Goal: Task Accomplishment & Management: Use online tool/utility

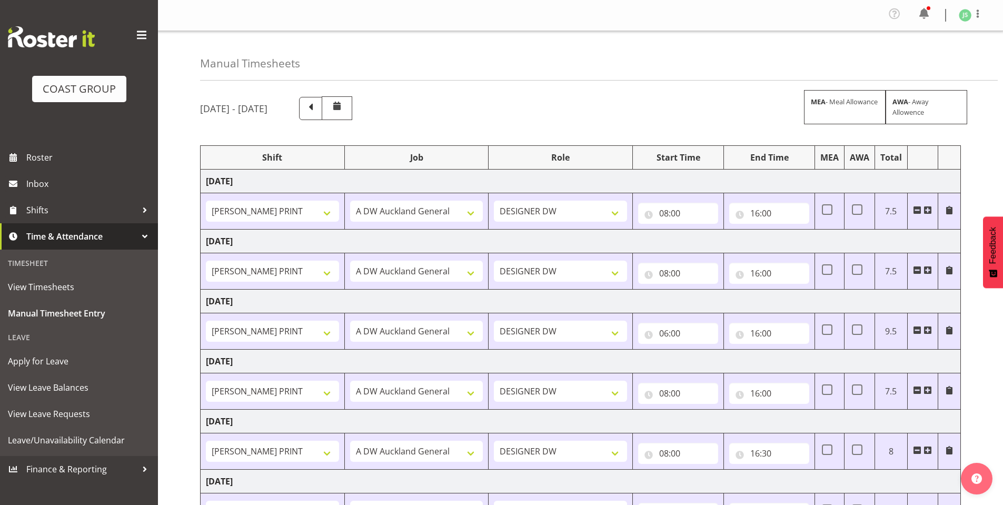
select select "6781"
select select "610"
select select "6781"
select select "610"
select select "6781"
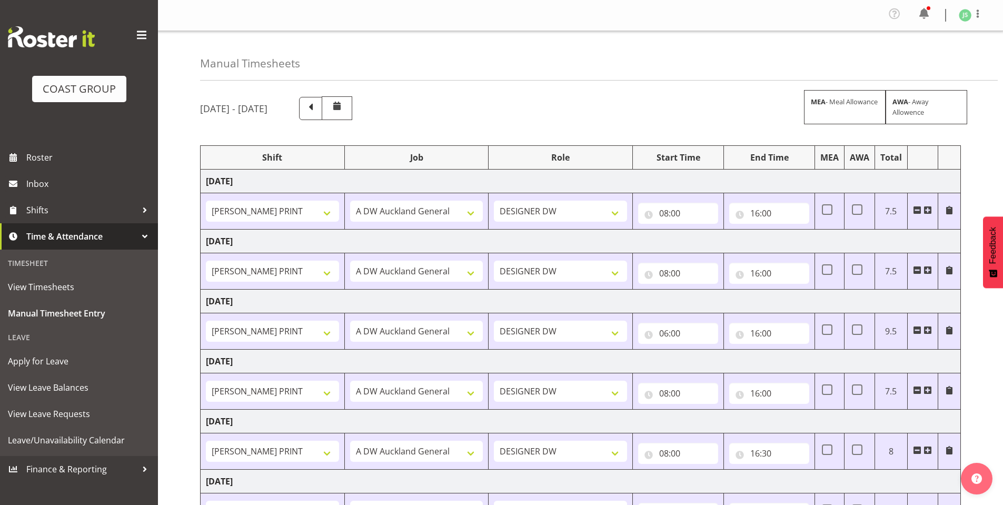
select select "610"
select select "6781"
select select "610"
select select "6781"
select select "610"
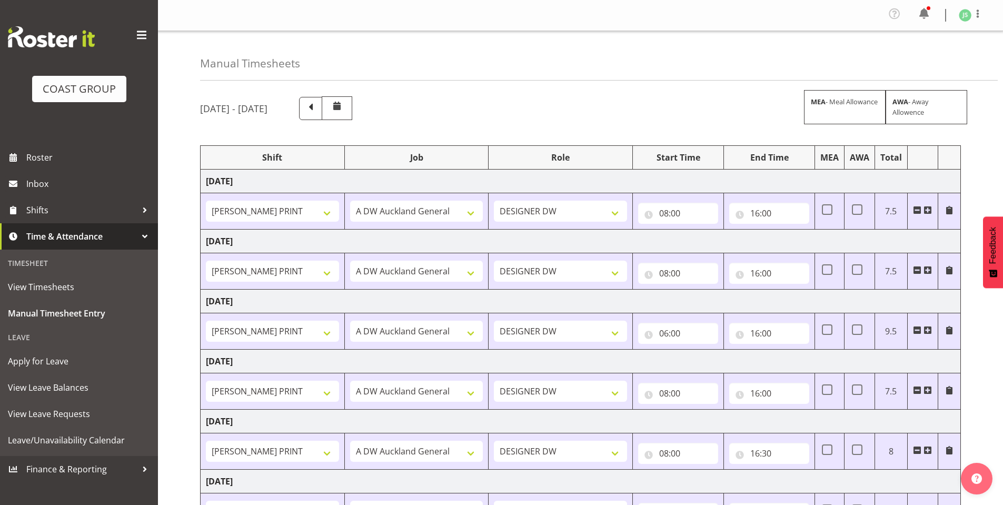
select select "6781"
select select "610"
select select "16"
select select "6781"
select select "610"
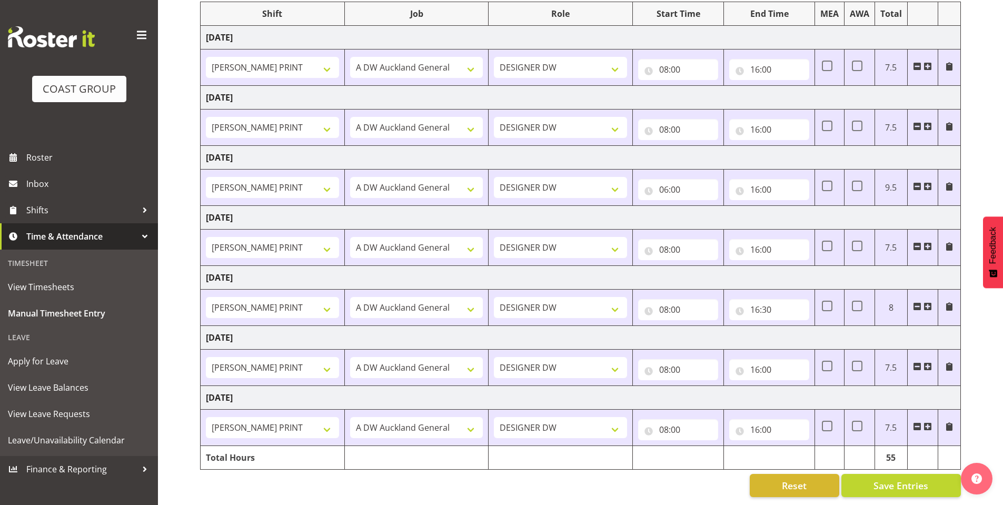
scroll to position [152, 0]
click at [762, 359] on input "16:00" at bounding box center [769, 369] width 80 height 21
click at [829, 387] on select "00 01 02 03 04 05 06 07 08 09 10 11 12 13 14 15 16 17 18 19 20 21 22 23 24 25 2…" at bounding box center [829, 397] width 24 height 21
select select "15"
click at [817, 387] on select "00 01 02 03 04 05 06 07 08 09 10 11 12 13 14 15 16 17 18 19 20 21 22 23 24 25 2…" at bounding box center [829, 397] width 24 height 21
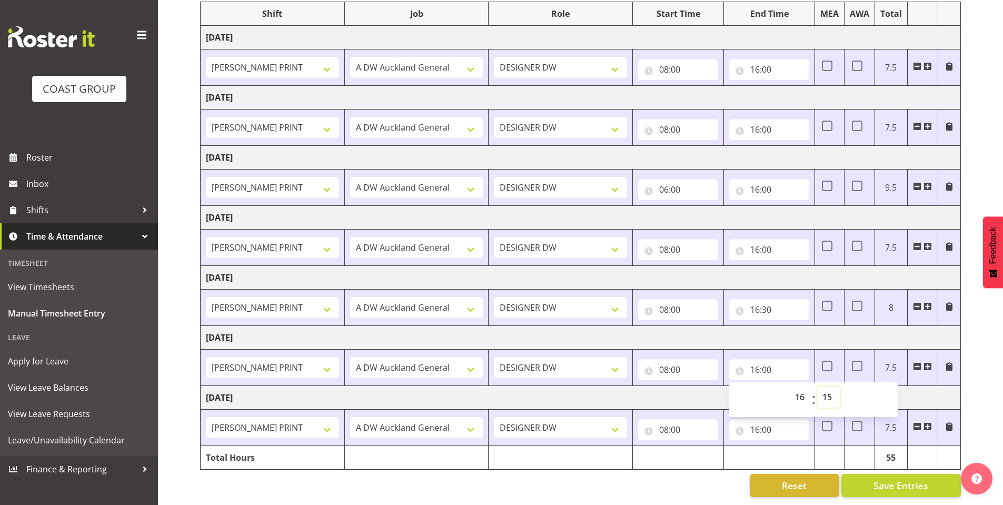
type input "16:15"
click at [990, 376] on div "[DATE] - [DATE] MEA - Meal Allowance AWA - Away Allowence Shift Job Role Start …" at bounding box center [601, 225] width 803 height 560
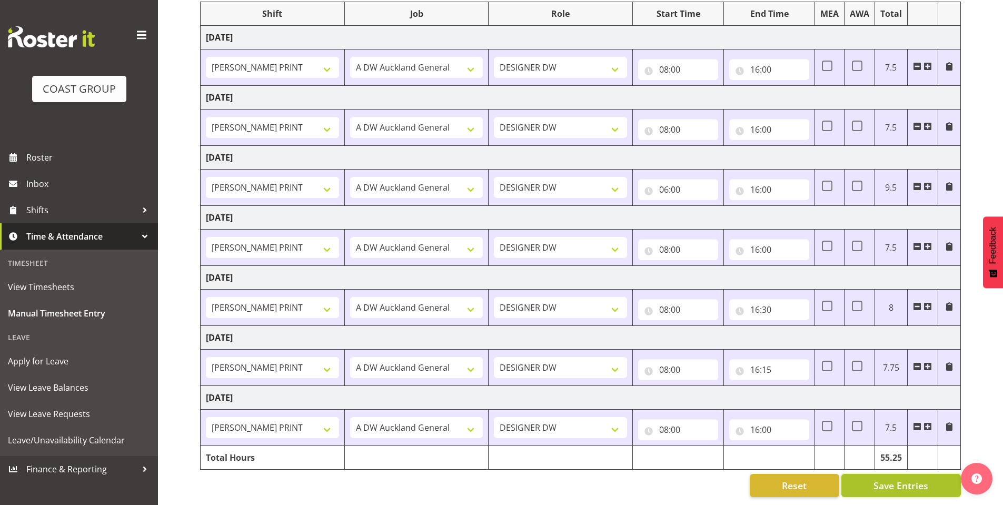
click at [877, 479] on span "Save Entries" at bounding box center [901, 486] width 55 height 14
click at [767, 362] on input "16:15" at bounding box center [769, 369] width 80 height 21
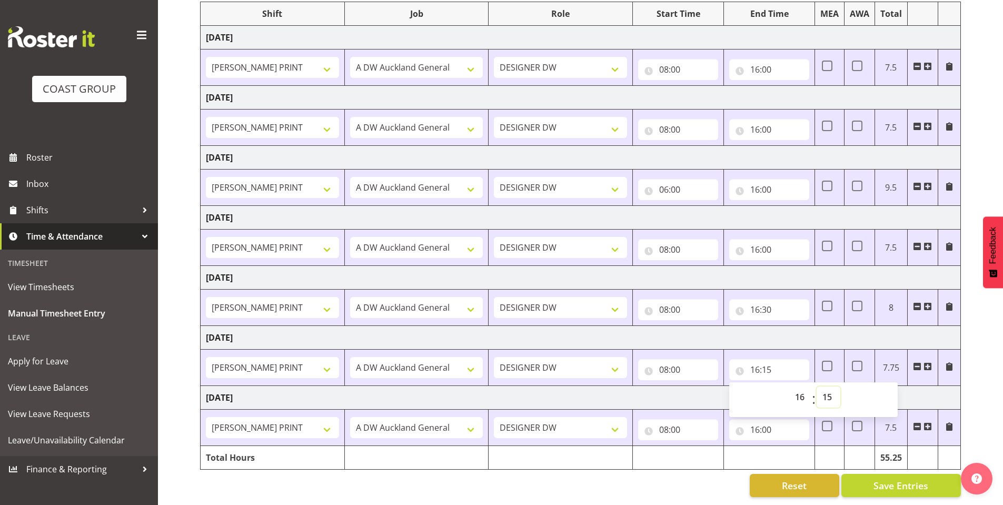
click at [823, 390] on select "00 01 02 03 04 05 06 07 08 09 10 11 12 13 14 15 16 17 18 19 20 21 22 23 24 25 2…" at bounding box center [829, 397] width 24 height 21
select select "30"
click at [817, 387] on select "00 01 02 03 04 05 06 07 08 09 10 11 12 13 14 15 16 17 18 19 20 21 22 23 24 25 2…" at bounding box center [829, 397] width 24 height 21
type input "16:30"
click at [892, 479] on span "Save Entries" at bounding box center [901, 486] width 55 height 14
